Goal: Task Accomplishment & Management: Use online tool/utility

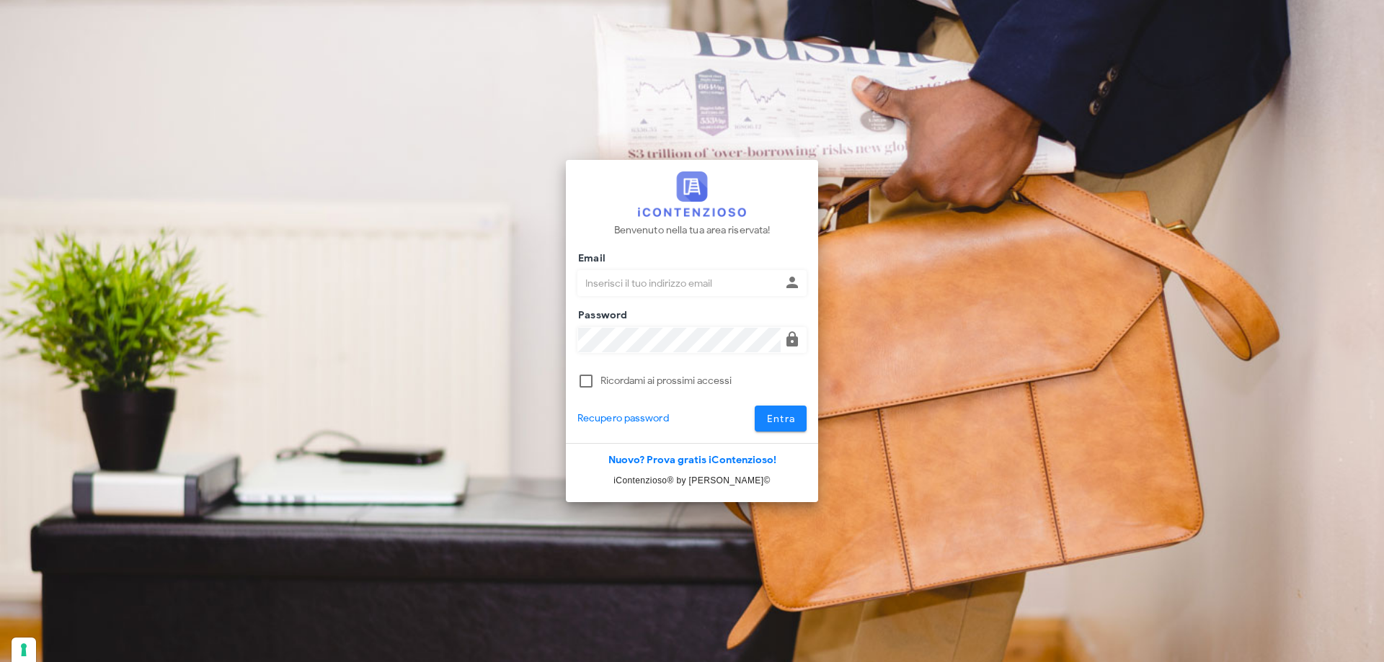
type input "[EMAIL_ADDRESS][DOMAIN_NAME]"
click at [775, 422] on span "Entra" at bounding box center [781, 419] width 30 height 12
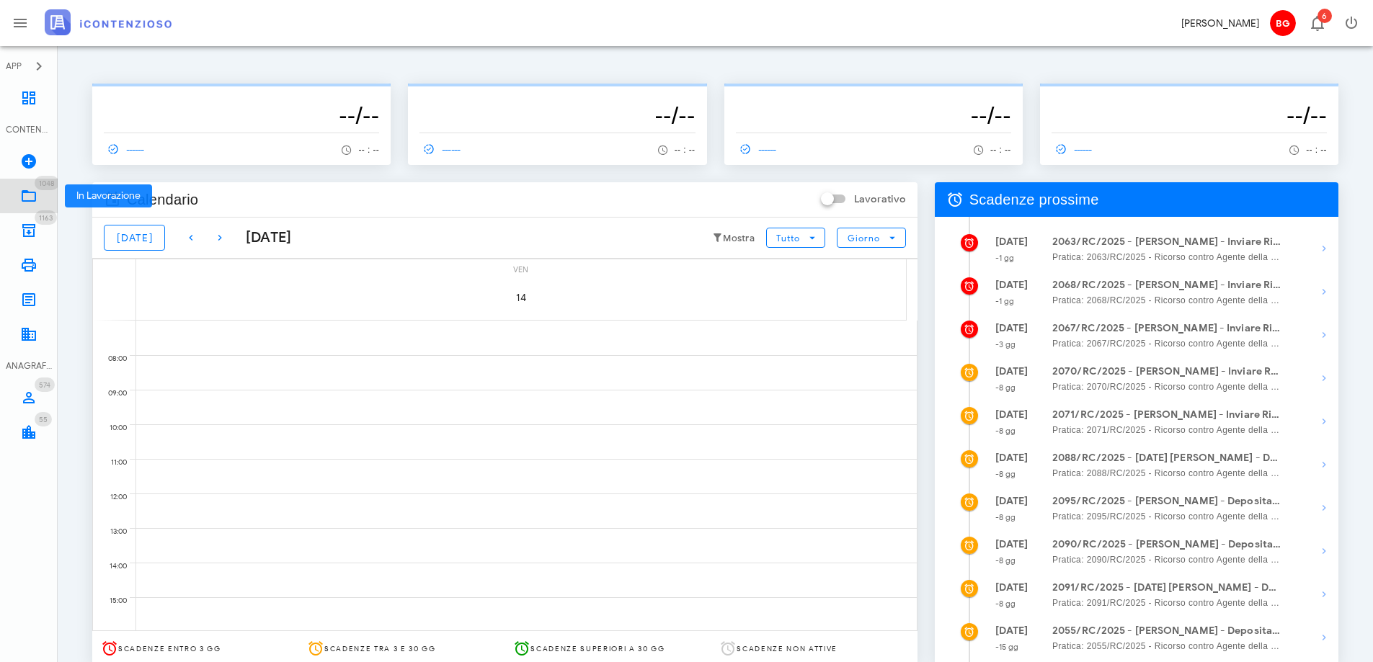
click at [32, 196] on icon at bounding box center [28, 195] width 17 height 17
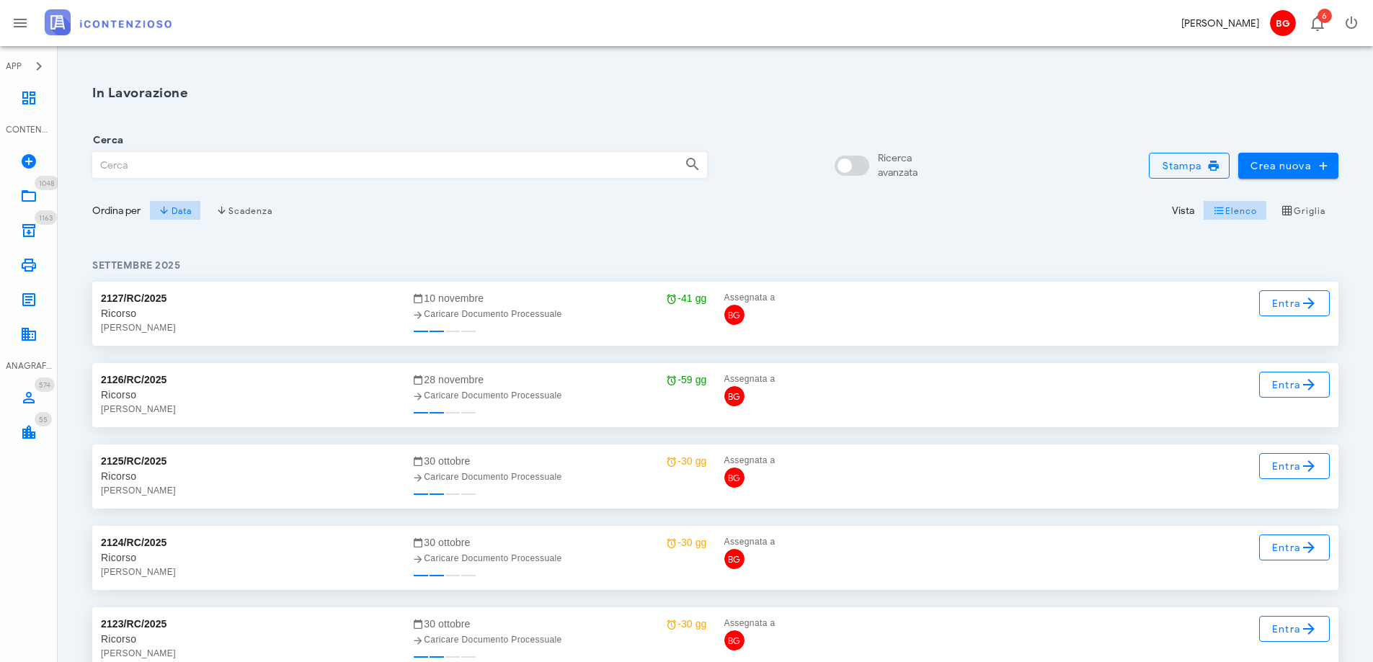
click at [175, 159] on input "Cerca" at bounding box center [383, 165] width 580 height 25
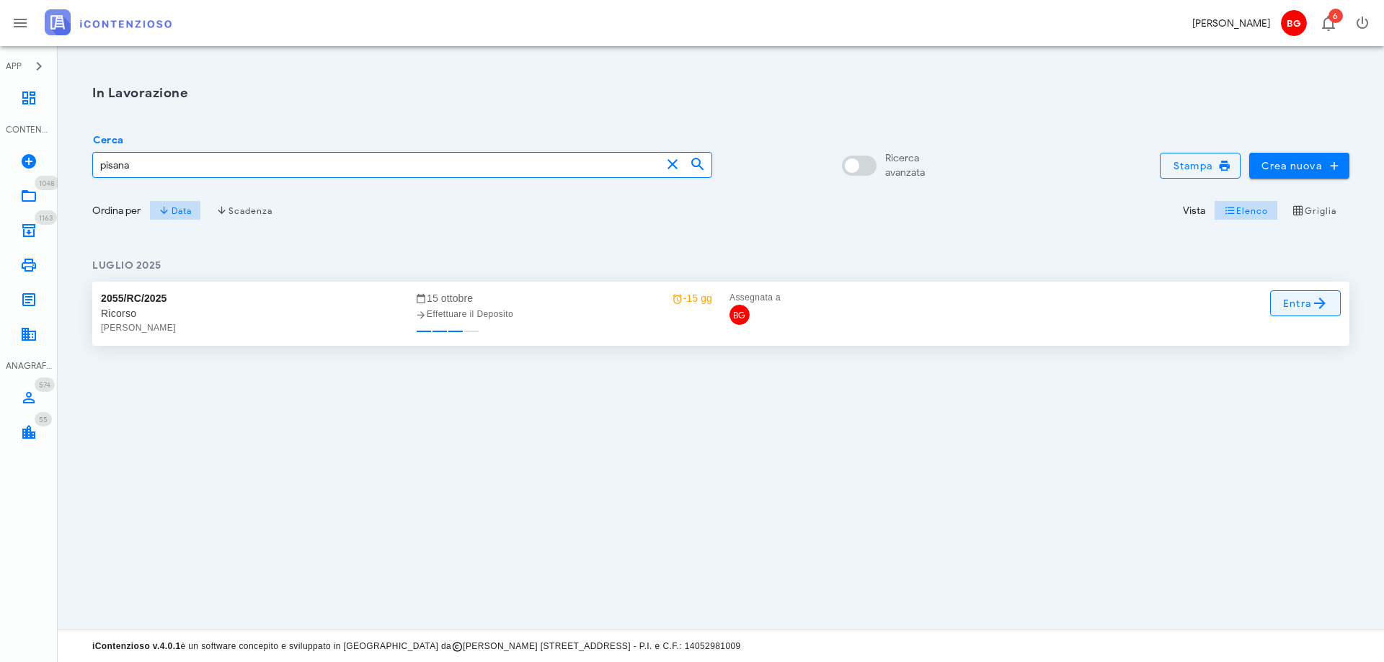
type input "pisana"
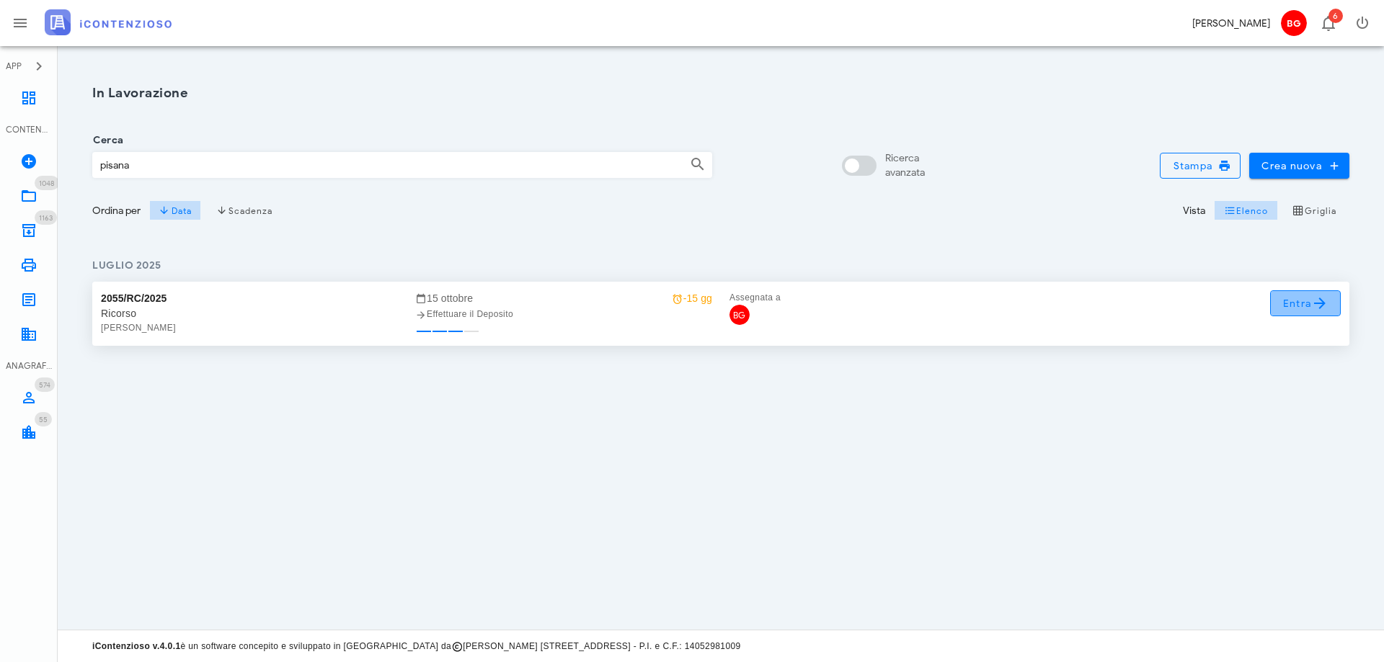
click at [1296, 306] on span "Entra" at bounding box center [1305, 303] width 47 height 17
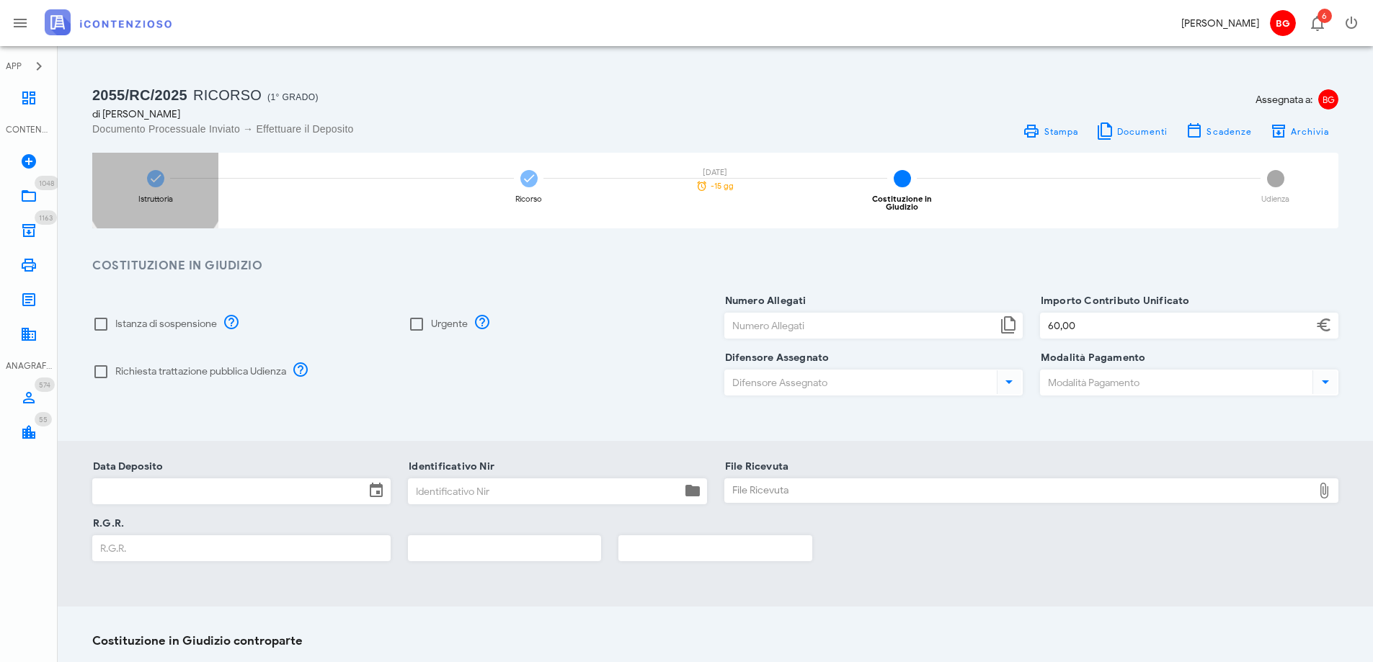
click at [164, 185] on div "Istruttoria" at bounding box center [155, 191] width 126 height 76
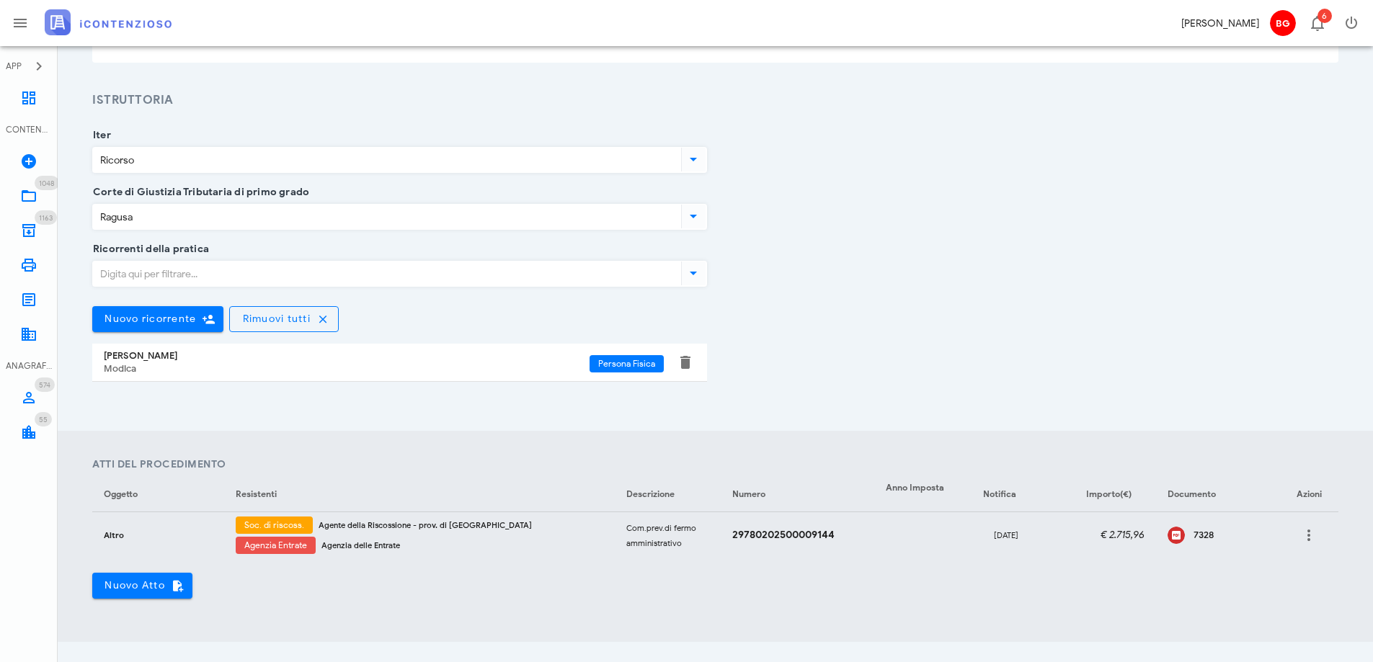
scroll to position [216, 0]
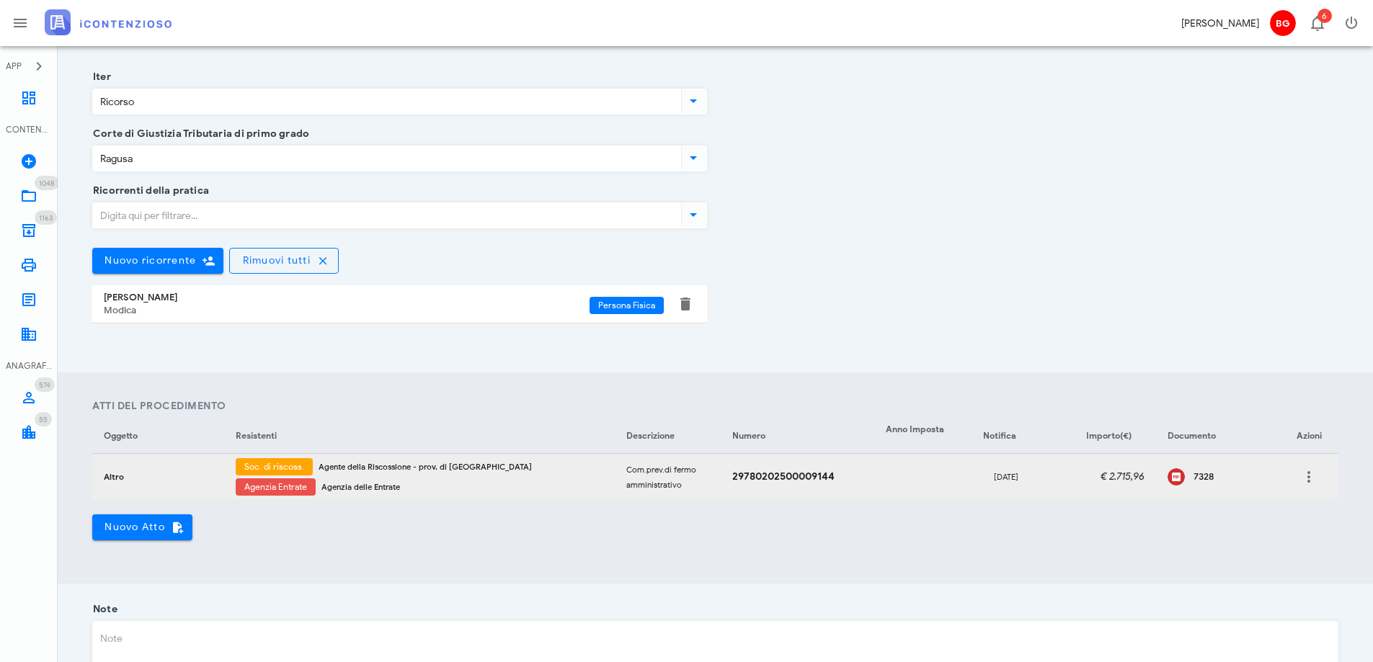
click at [1194, 475] on div "7328" at bounding box center [1231, 477] width 74 height 12
